Goal: Complete application form

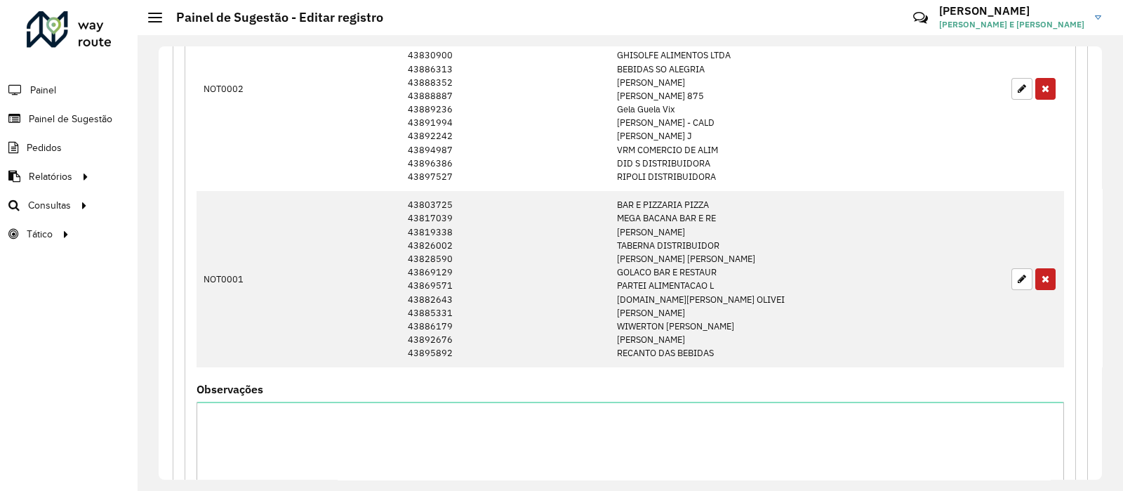
scroll to position [2571, 0]
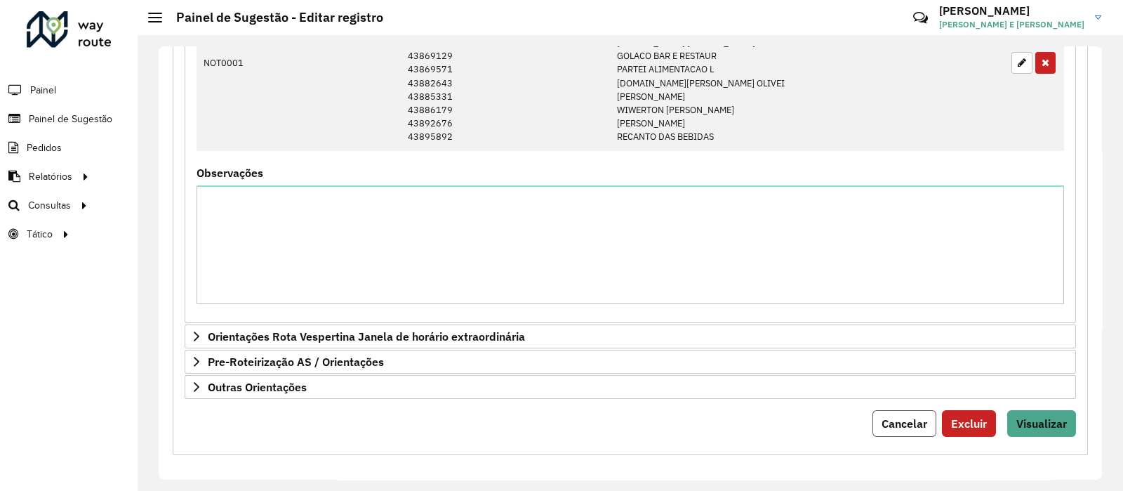
click at [906, 416] on span "Cancelar" at bounding box center [905, 423] width 46 height 14
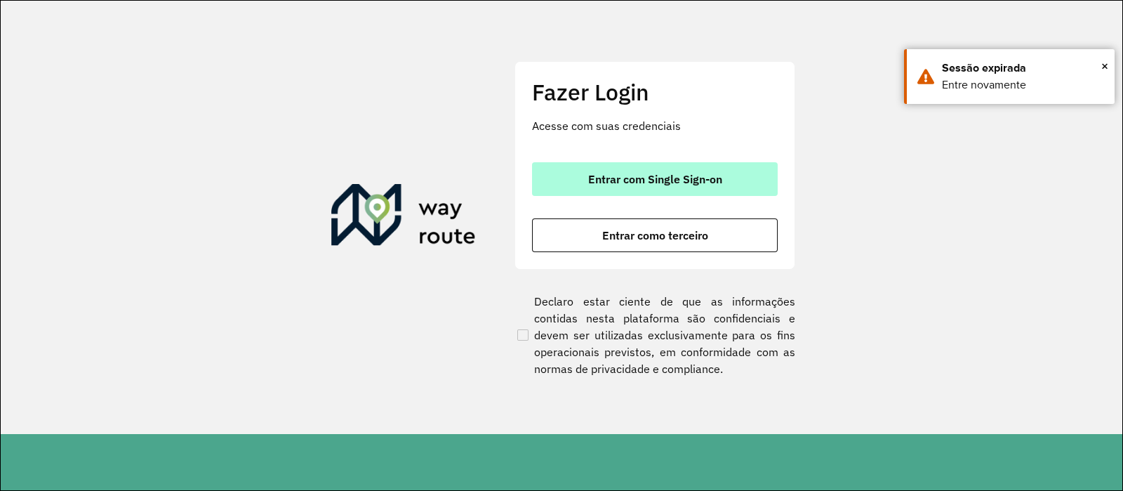
click at [625, 175] on span "Entrar com Single Sign-on" at bounding box center [655, 178] width 134 height 11
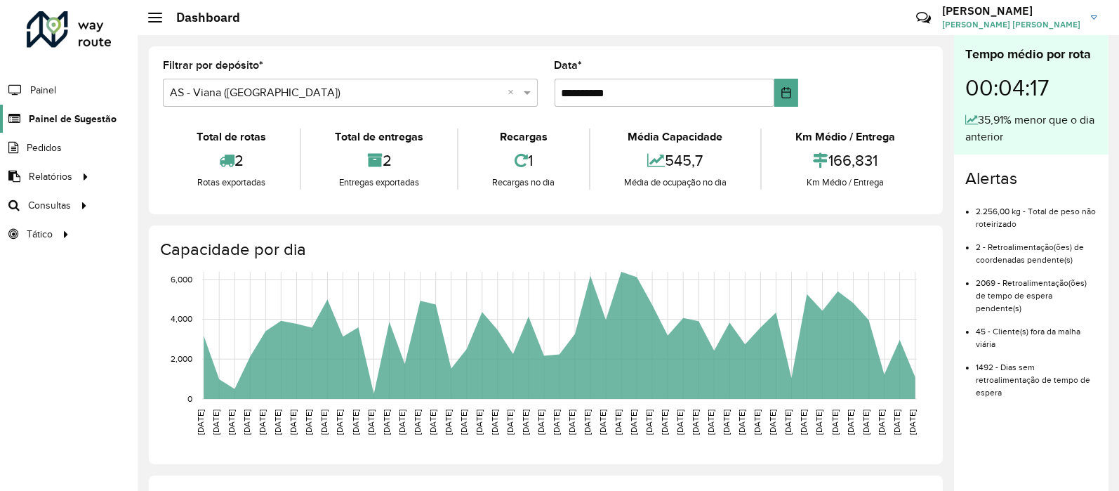
click at [61, 114] on span "Painel de Sugestão" at bounding box center [73, 119] width 88 height 15
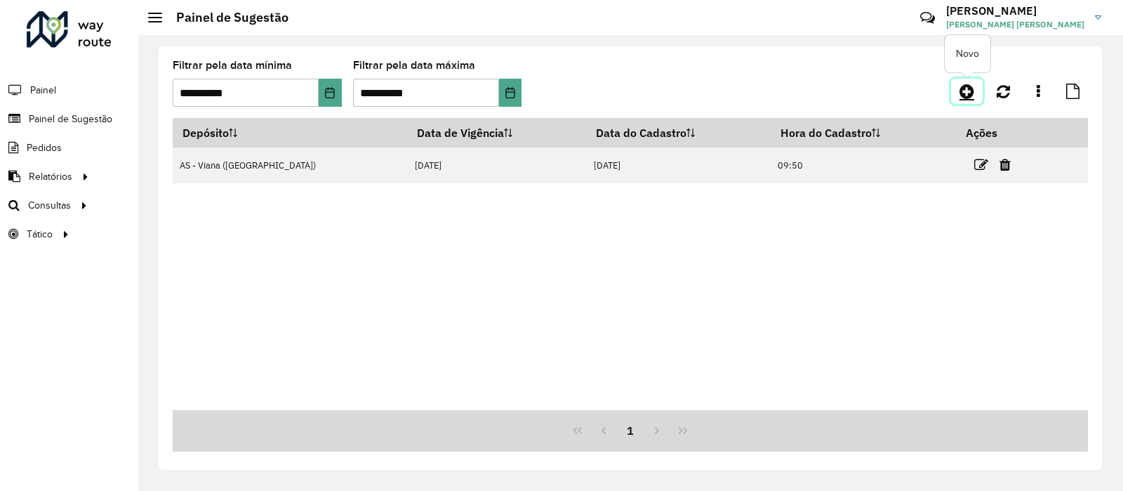
click at [962, 86] on icon at bounding box center [967, 91] width 15 height 17
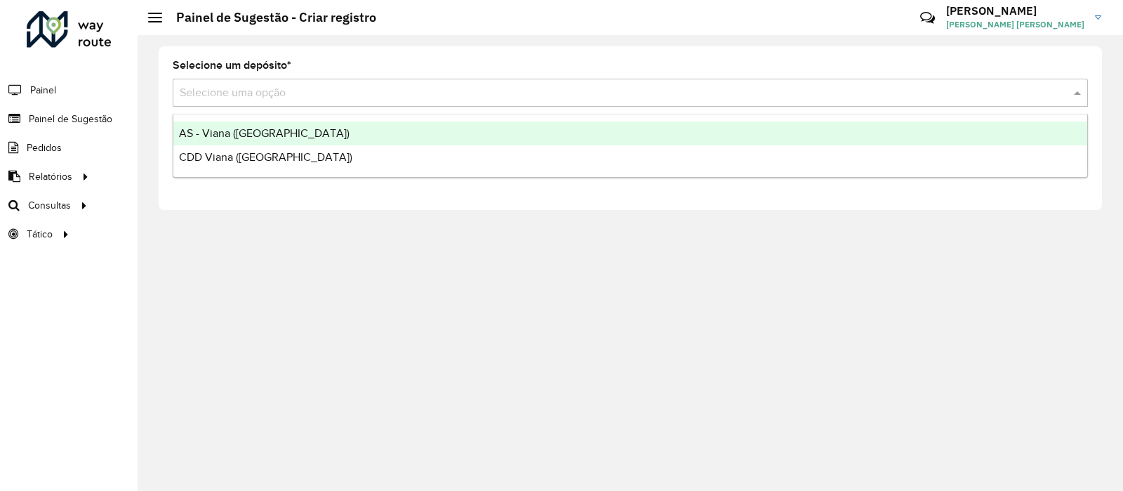
click at [428, 107] on div "Selecione uma opção" at bounding box center [630, 93] width 915 height 28
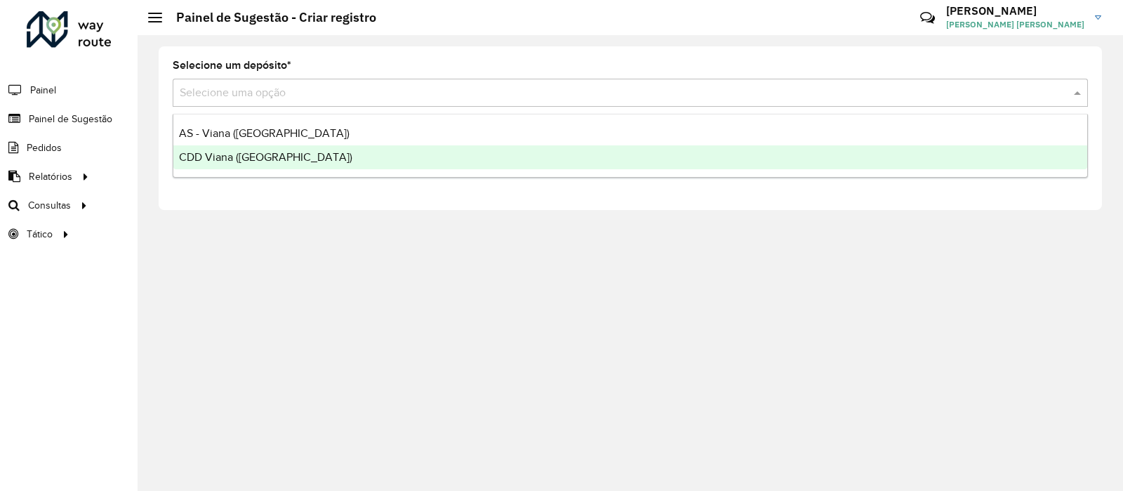
click at [338, 150] on div "CDD Viana ([GEOGRAPHIC_DATA])" at bounding box center [630, 157] width 914 height 24
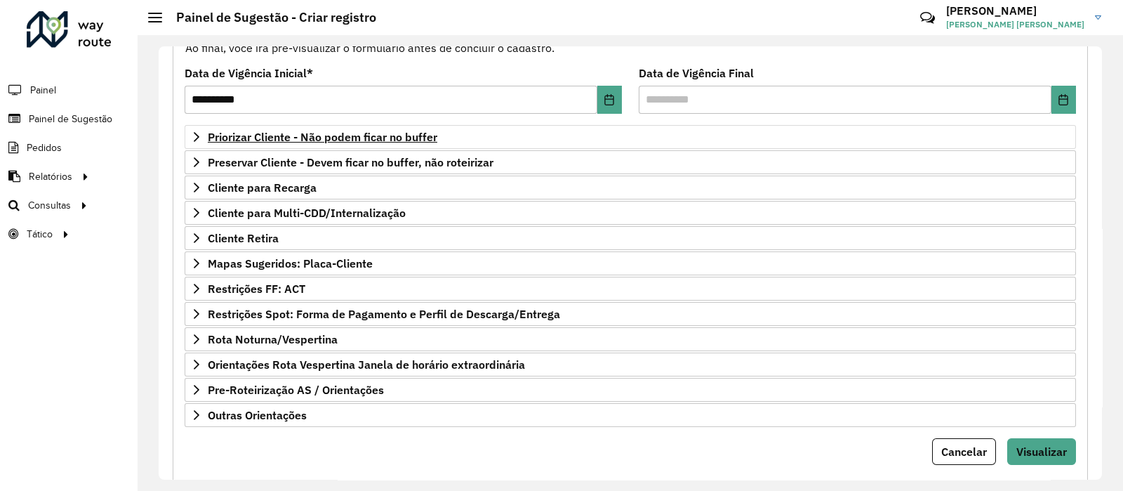
scroll to position [205, 0]
